Goal: Task Accomplishment & Management: Complete application form

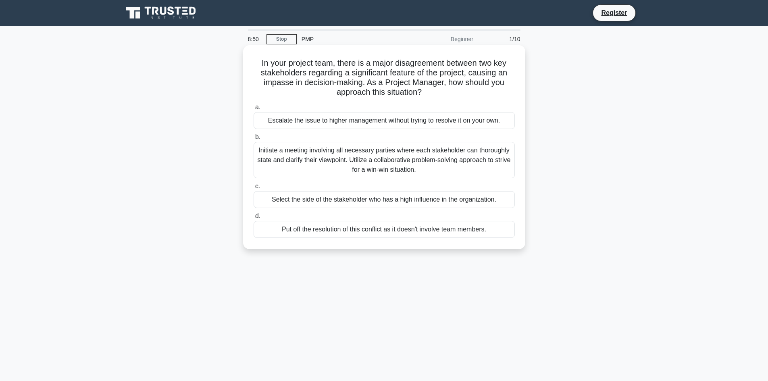
click at [273, 200] on div "Select the side of the stakeholder who has a high influence in the organization." at bounding box center [384, 199] width 261 height 17
click at [254, 189] on input "c. Select the side of the stakeholder who has a high influence in the organizat…" at bounding box center [254, 186] width 0 height 5
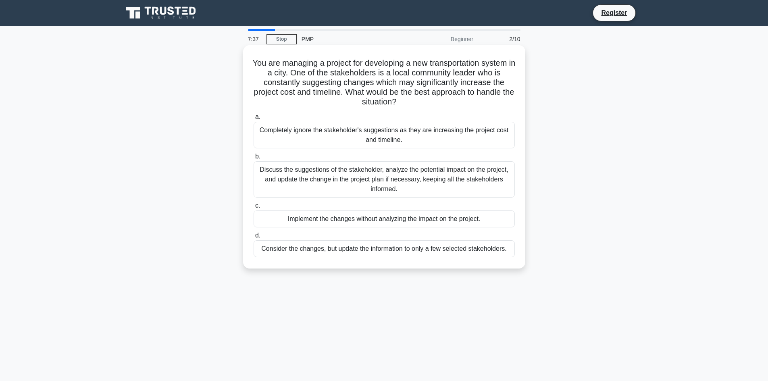
click at [384, 182] on div "Discuss the suggestions of the stakeholder, analyze the potential impact on the…" at bounding box center [384, 179] width 261 height 36
click at [254, 159] on input "b. Discuss the suggestions of the stakeholder, analyze the potential impact on …" at bounding box center [254, 156] width 0 height 5
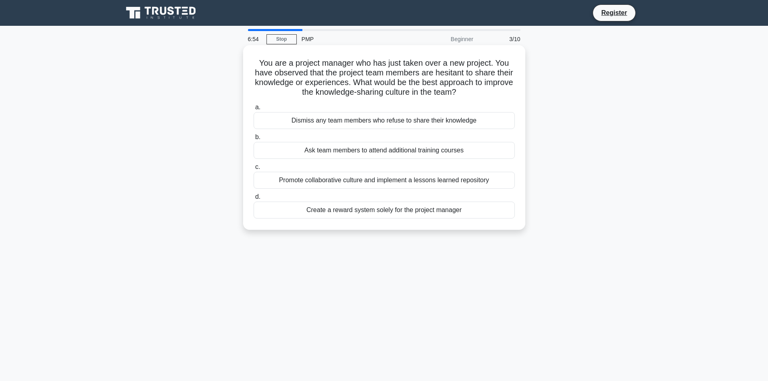
click at [310, 184] on div "Promote collaborative culture and implement a lessons learned repository" at bounding box center [384, 180] width 261 height 17
click at [254, 170] on input "c. Promote collaborative culture and implement a lessons learned repository" at bounding box center [254, 167] width 0 height 5
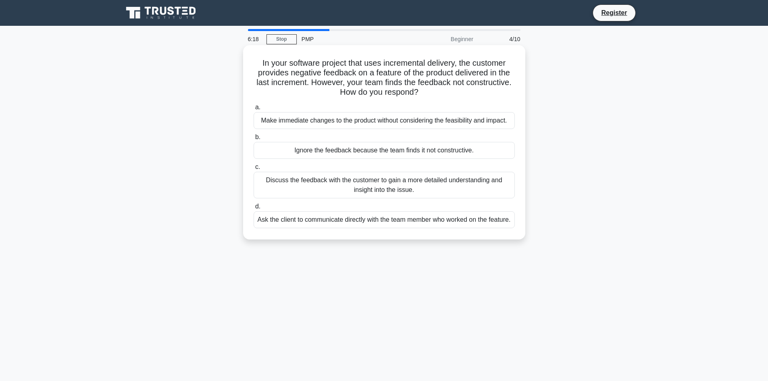
click at [434, 188] on div "Discuss the feedback with the customer to gain a more detailed understanding an…" at bounding box center [384, 185] width 261 height 27
click at [254, 170] on input "c. Discuss the feedback with the customer to gain a more detailed understanding…" at bounding box center [254, 167] width 0 height 5
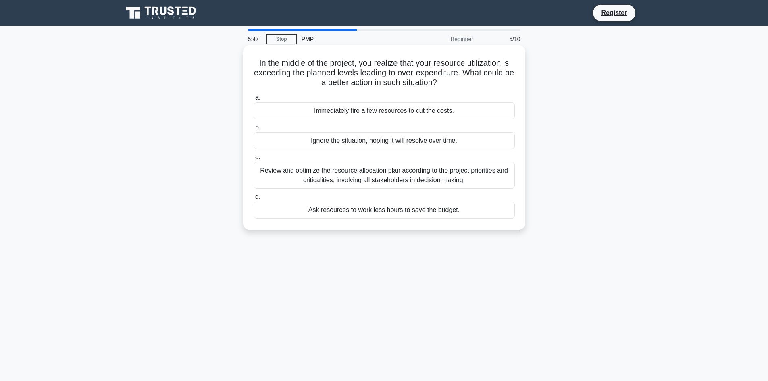
click at [373, 177] on div "Review and optimize the resource allocation plan according to the project prior…" at bounding box center [384, 175] width 261 height 27
click at [254, 160] on input "c. Review and optimize the resource allocation plan according to the project pr…" at bounding box center [254, 157] width 0 height 5
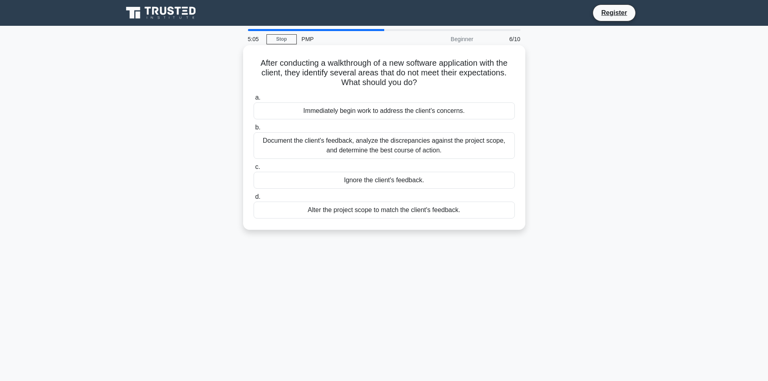
click at [443, 146] on div "Document the client's feedback, analyze the discrepancies against the project s…" at bounding box center [384, 145] width 261 height 27
click at [254, 130] on input "b. Document the client's feedback, analyze the discrepancies against the projec…" at bounding box center [254, 127] width 0 height 5
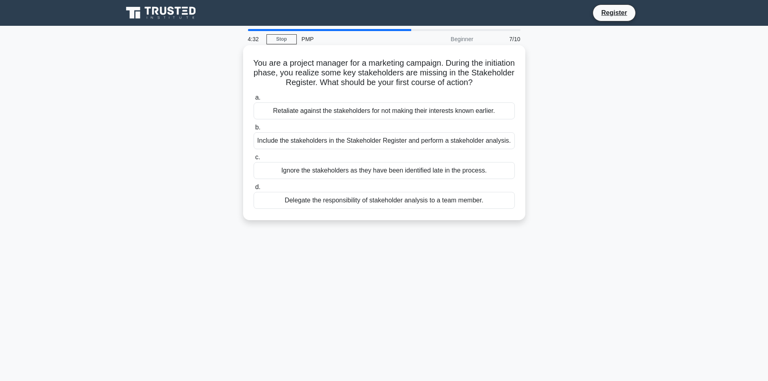
click at [397, 200] on div "Delegate the responsibility of stakeholder analysis to a team member." at bounding box center [384, 200] width 261 height 17
click at [254, 190] on input "d. Delegate the responsibility of stakeholder analysis to a team member." at bounding box center [254, 187] width 0 height 5
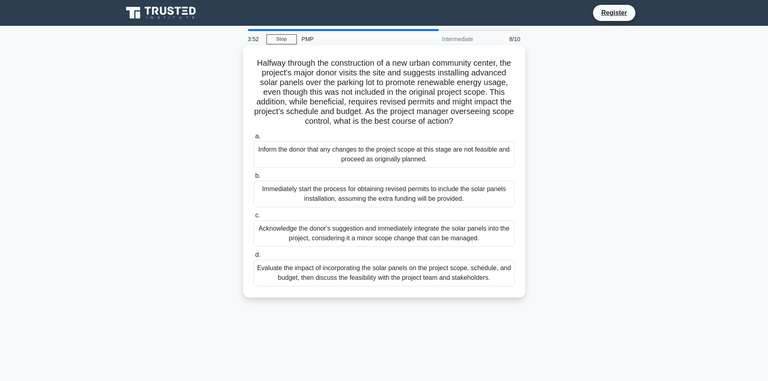
click at [351, 240] on div "Acknowledge the donor's suggestion and immediately integrate the solar panels i…" at bounding box center [384, 233] width 261 height 27
click at [254, 218] on input "c. Acknowledge the donor's suggestion and immediately integrate the solar panel…" at bounding box center [254, 215] width 0 height 5
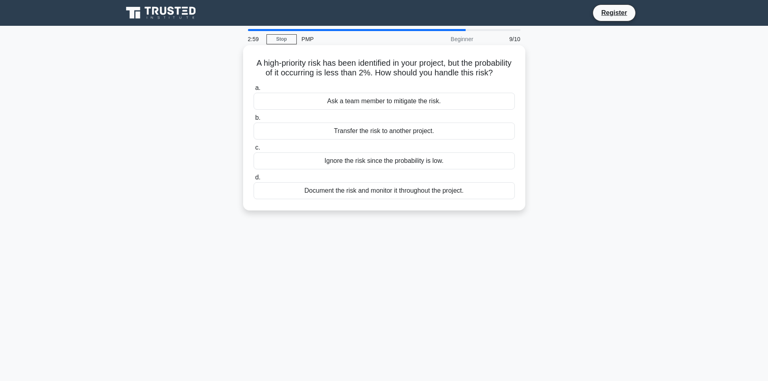
click at [425, 199] on div "Document the risk and monitor it throughout the project." at bounding box center [384, 190] width 261 height 17
click at [254, 180] on input "d. Document the risk and monitor it throughout the project." at bounding box center [254, 177] width 0 height 5
click at [407, 199] on div "Hire a quality consultant for guidance." at bounding box center [384, 190] width 261 height 17
click at [254, 180] on input "d. Hire a quality consultant for guidance." at bounding box center [254, 177] width 0 height 5
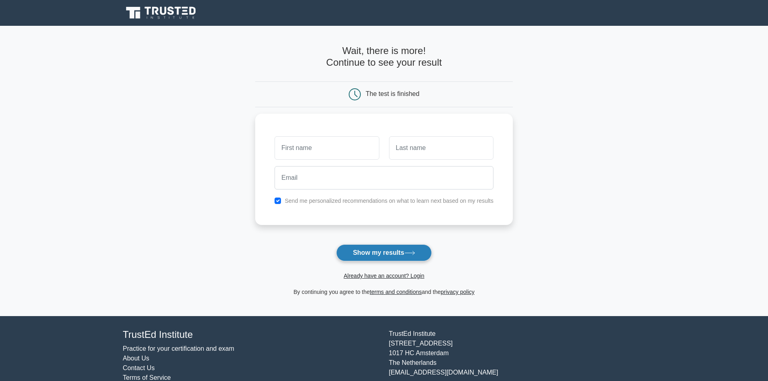
click at [400, 252] on button "Show my results" at bounding box center [383, 252] width 95 height 17
click at [523, 117] on main "Wait, there is more! Continue to see your result The test is finished and the" at bounding box center [384, 171] width 768 height 290
click at [318, 149] on input "text" at bounding box center [327, 145] width 104 height 23
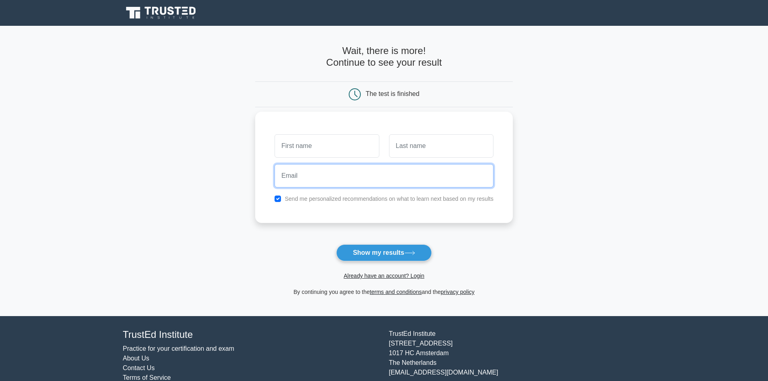
click at [312, 184] on input "email" at bounding box center [384, 175] width 219 height 23
type input "v"
paste input "A.Alhasani@3lines.com.sa"
type input "A.Alhasani@3lines.com.sa"
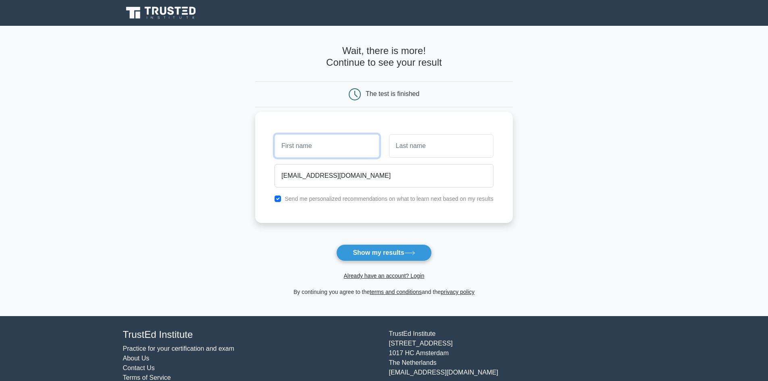
click at [306, 140] on input "text" at bounding box center [327, 145] width 104 height 23
type input "A"
type input "Abdulrahman"
click at [418, 148] on input "text" at bounding box center [441, 145] width 104 height 23
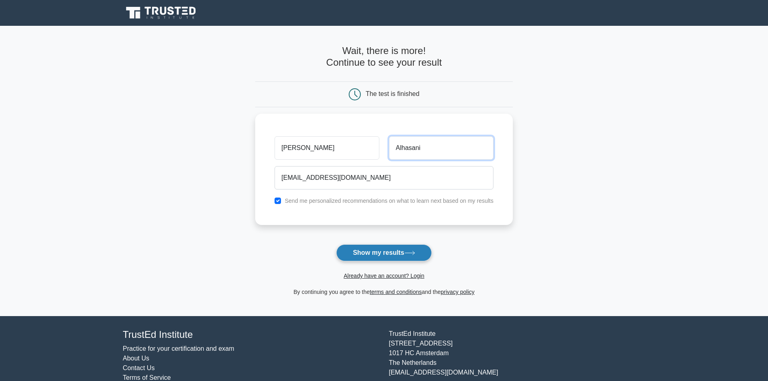
type input "Alhasani"
click at [400, 250] on button "Show my results" at bounding box center [383, 252] width 95 height 17
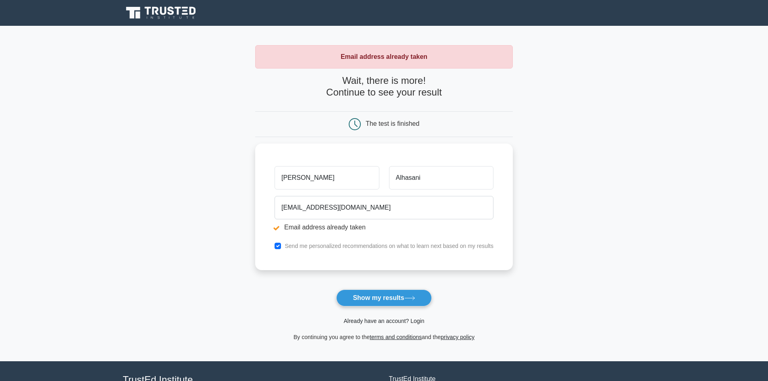
click at [387, 324] on link "Already have an account? Login" at bounding box center [384, 321] width 81 height 6
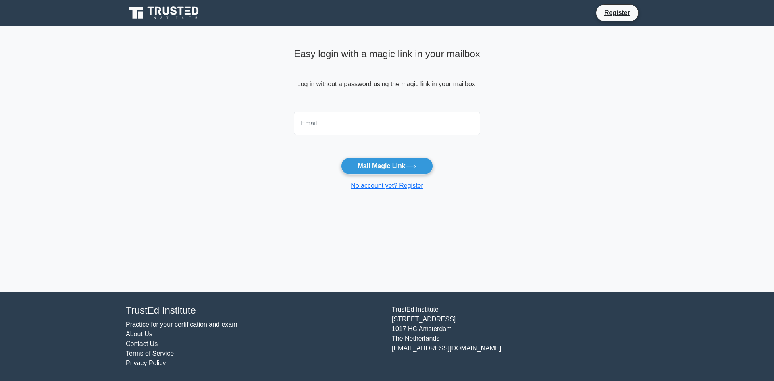
click at [369, 126] on input "email" at bounding box center [387, 123] width 186 height 23
type input "[EMAIL_ADDRESS][DOMAIN_NAME]"
click at [382, 169] on button "Mail Magic Link" at bounding box center [387, 166] width 92 height 17
